Goal: Navigation & Orientation: Find specific page/section

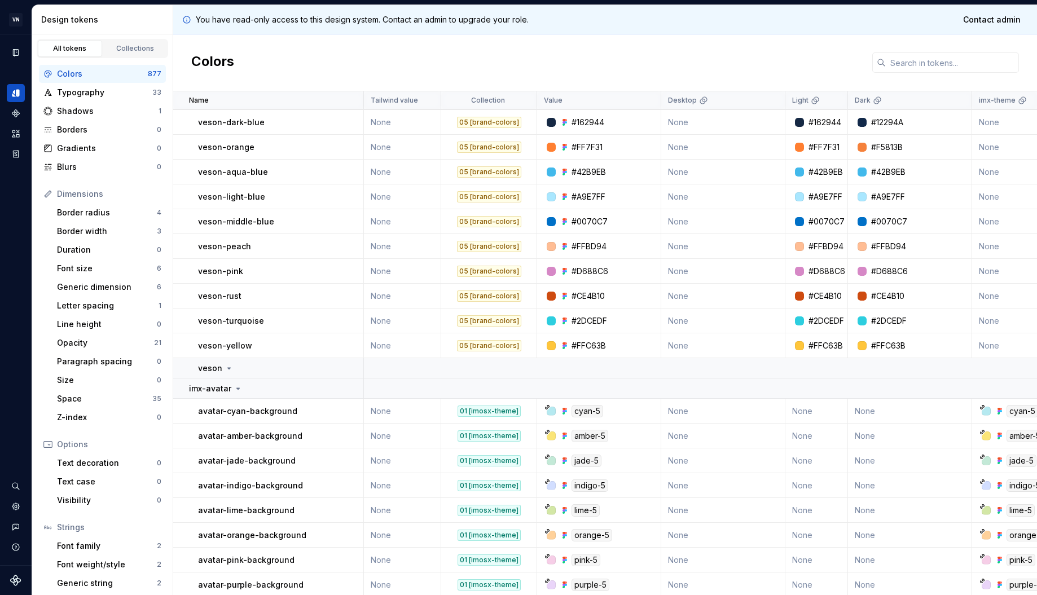
scroll to position [2007, 0]
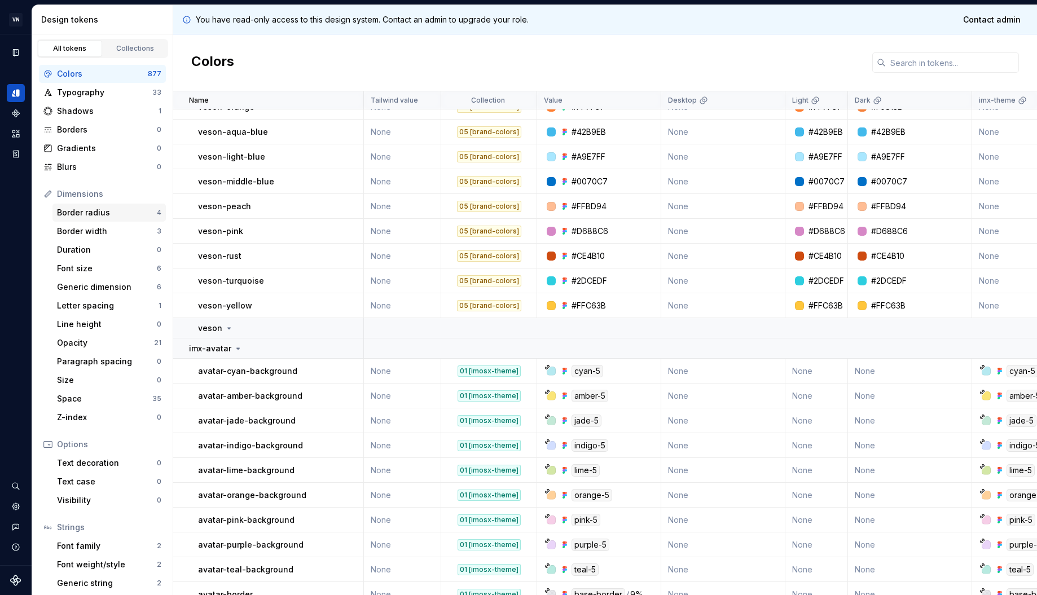
click at [72, 213] on div "Border radius" at bounding box center [107, 212] width 100 height 11
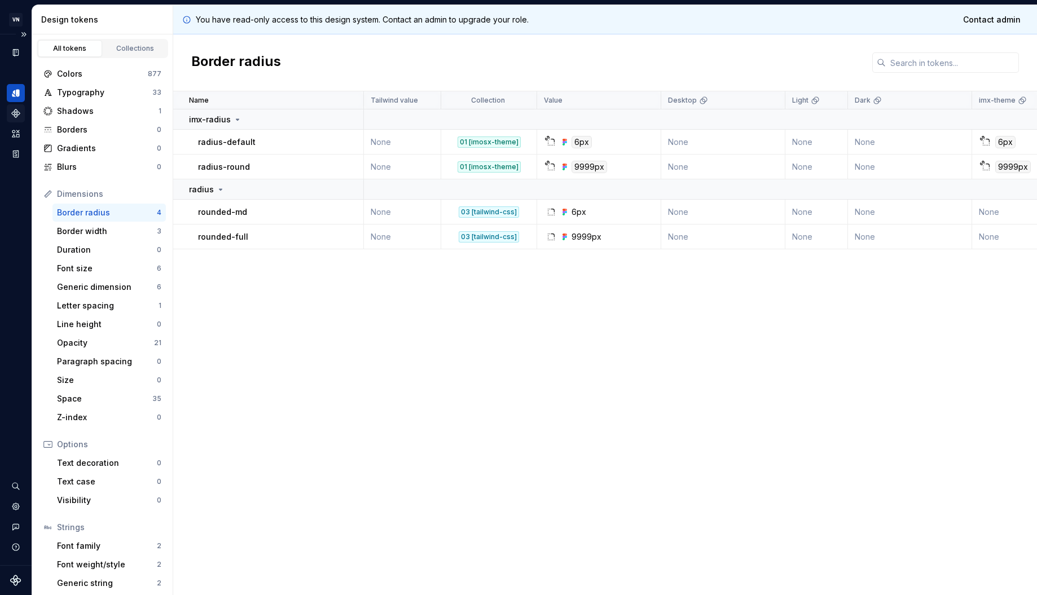
click at [19, 107] on div "Components" at bounding box center [16, 113] width 18 height 18
